Goal: Task Accomplishment & Management: Use online tool/utility

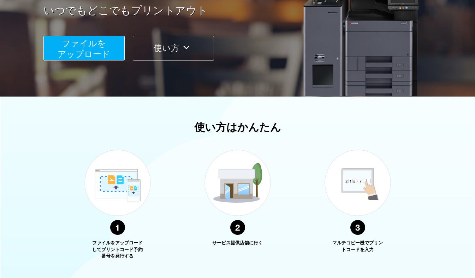
scroll to position [141, 0]
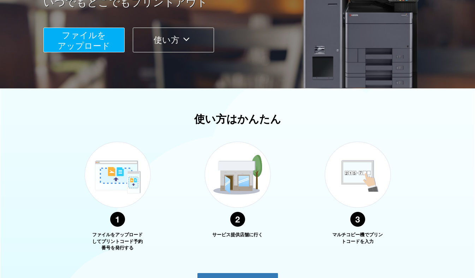
click at [87, 37] on span "ファイルを ​​アップロード" at bounding box center [84, 40] width 53 height 20
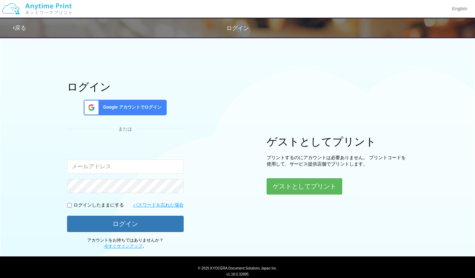
click at [139, 165] on input "email" at bounding box center [125, 166] width 117 height 14
type input "[EMAIL_ADDRESS][DOMAIN_NAME]"
click at [67, 203] on input "checkbox" at bounding box center [69, 205] width 5 height 5
checkbox input "true"
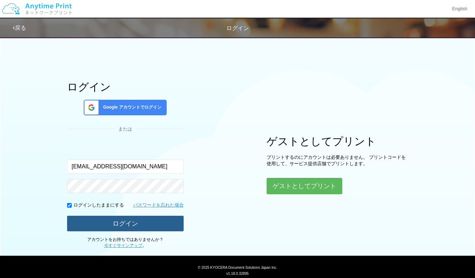
click at [111, 218] on button "ログイン" at bounding box center [125, 223] width 117 height 16
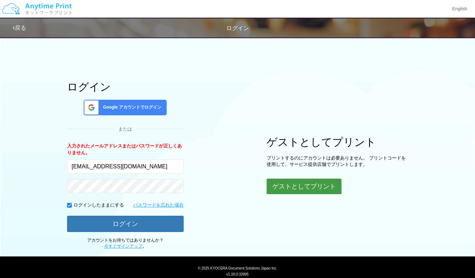
click at [295, 181] on button "ゲストとしてプリント" at bounding box center [304, 186] width 75 height 16
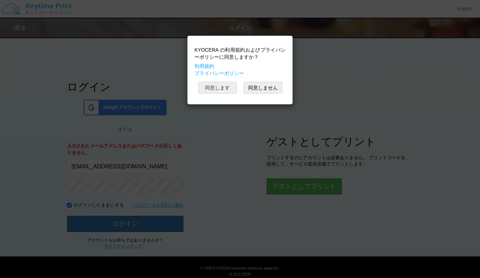
click at [219, 84] on button "同意します" at bounding box center [217, 88] width 39 height 12
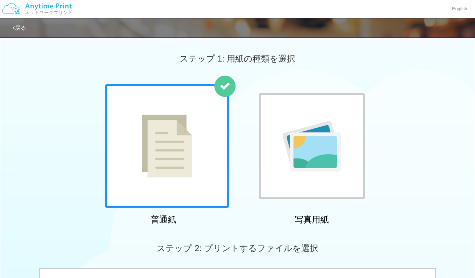
click at [177, 134] on img at bounding box center [167, 145] width 50 height 63
click at [243, 115] on div "普通紙 写真用紙" at bounding box center [238, 155] width 272 height 143
click at [180, 142] on img at bounding box center [167, 145] width 50 height 63
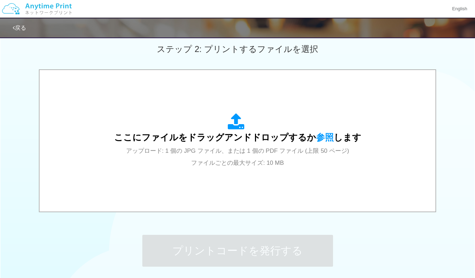
scroll to position [212, 0]
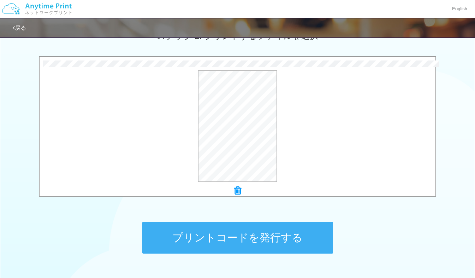
click at [248, 234] on button "プリントコードを発行する" at bounding box center [237, 237] width 191 height 32
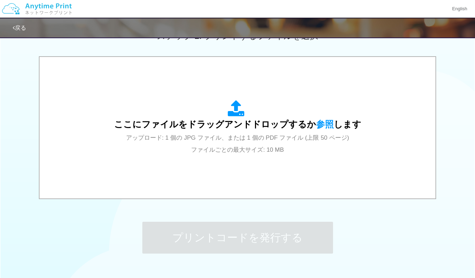
scroll to position [0, 0]
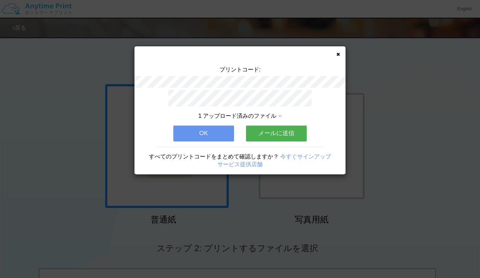
click at [276, 131] on button "メールに送信" at bounding box center [276, 133] width 61 height 16
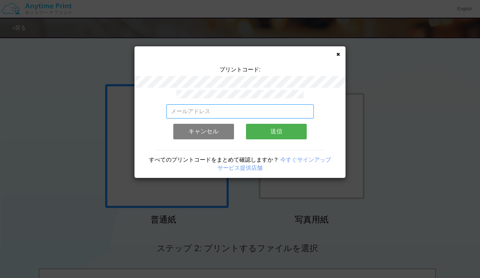
click at [196, 112] on input "email" at bounding box center [240, 111] width 148 height 14
type input "hayahime2020@gmail.com"
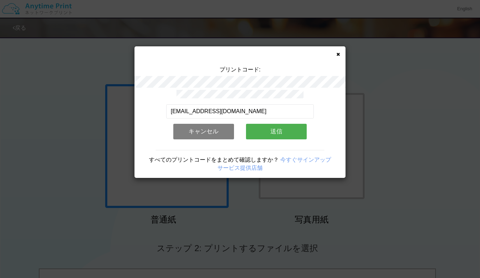
click at [274, 130] on button "送信" at bounding box center [276, 132] width 61 height 16
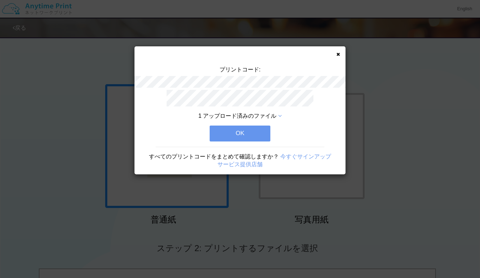
click at [232, 132] on button "OK" at bounding box center [240, 133] width 61 height 16
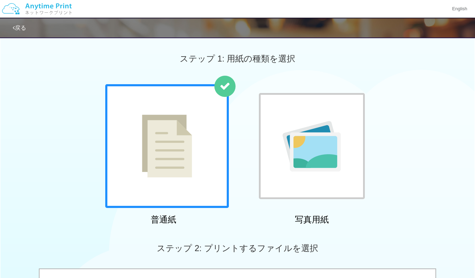
click at [244, 213] on div "普通紙 写真用紙" at bounding box center [238, 155] width 272 height 143
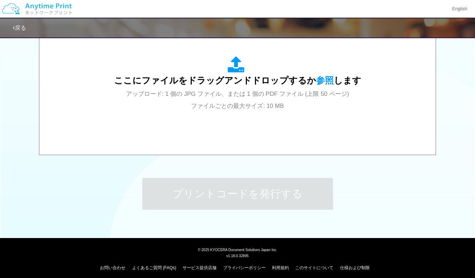
scroll to position [260, 0]
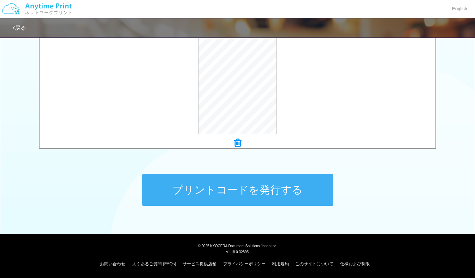
click at [227, 181] on button "プリントコードを発行する" at bounding box center [237, 190] width 191 height 32
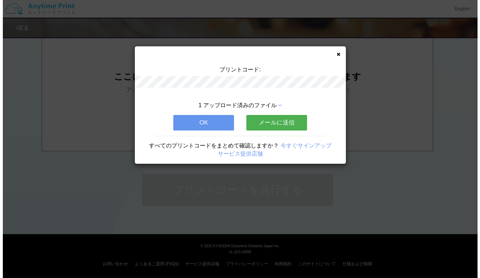
scroll to position [0, 0]
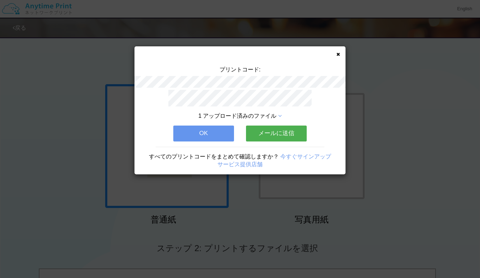
click at [269, 128] on button "メールに送信" at bounding box center [276, 133] width 61 height 16
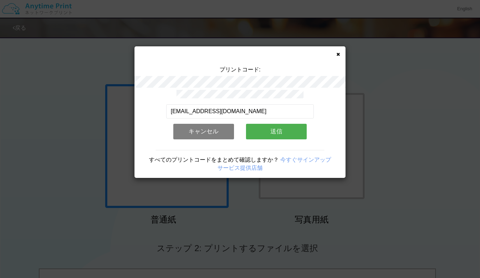
click at [269, 128] on button "送信" at bounding box center [276, 132] width 61 height 16
